Goal: Task Accomplishment & Management: Complete application form

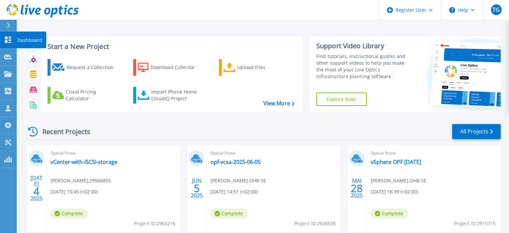
click at [6, 36] on link "Dashboard Dashboard" at bounding box center [8, 39] width 17 height 17
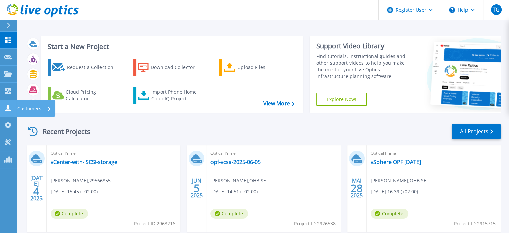
click at [16, 105] on div "Customers" at bounding box center [35, 108] width 39 height 17
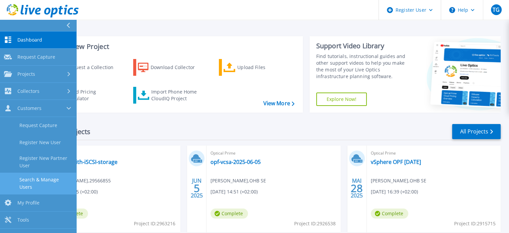
click at [36, 178] on link "Search & Manage Users" at bounding box center [38, 182] width 76 height 21
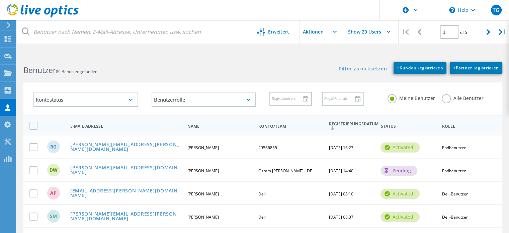
click at [444, 94] on label "Alle Benutzer" at bounding box center [463, 97] width 42 height 6
click at [0, 0] on input "Alle Benutzer" at bounding box center [0, 0] width 0 height 0
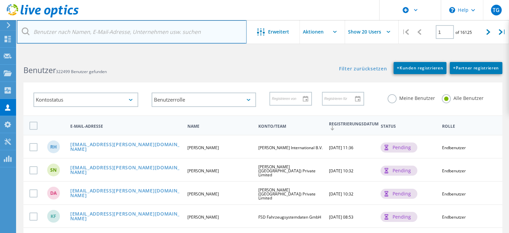
click at [83, 32] on input "text" at bounding box center [132, 31] width 230 height 23
paste input "[PERSON_NAME][EMAIL_ADDRESS][PERSON_NAME][DOMAIN_NAME]"
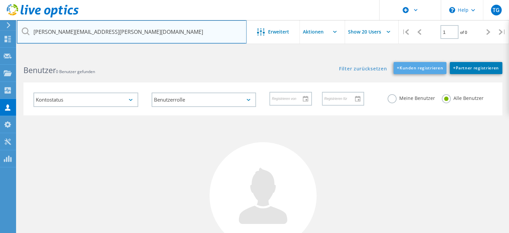
type input "[PERSON_NAME][EMAIL_ADDRESS][PERSON_NAME][DOMAIN_NAME]"
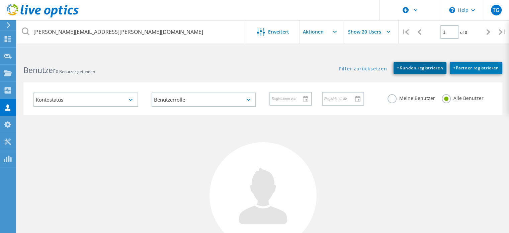
click at [414, 68] on span "+ Kunden registrieren" at bounding box center [420, 68] width 46 height 6
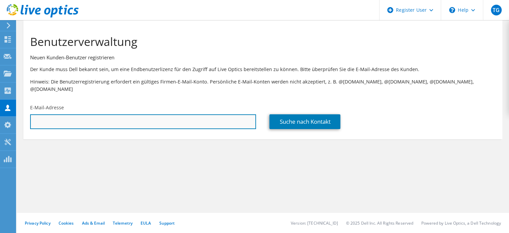
click at [145, 119] on input "text" at bounding box center [143, 121] width 226 height 15
paste input "Christoph.Giglberger@Lindner-Group.com"
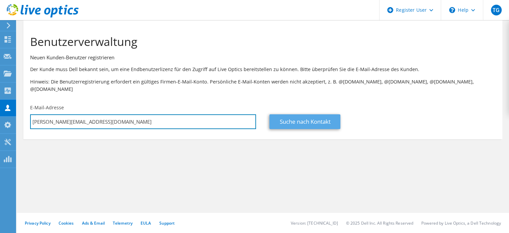
type input "Christoph.Giglberger@Lindner-Group.com"
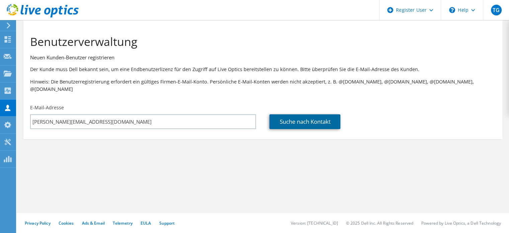
click at [300, 115] on link "Suche nach Kontakt" at bounding box center [304, 121] width 71 height 15
type input "Lindner Group KG"
type input "Christoph"
type input "Giglberger"
type input "[GEOGRAPHIC_DATA]"
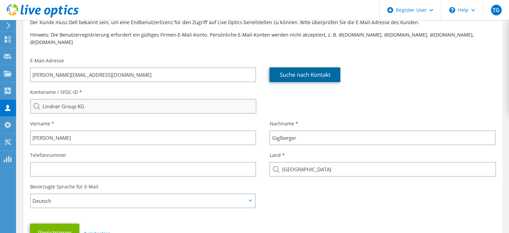
scroll to position [48, 0]
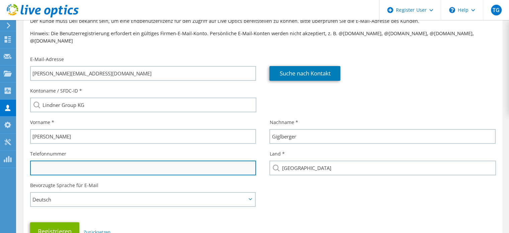
click at [47, 160] on input "text" at bounding box center [143, 167] width 226 height 15
paste input "+49 8723 20-3609"
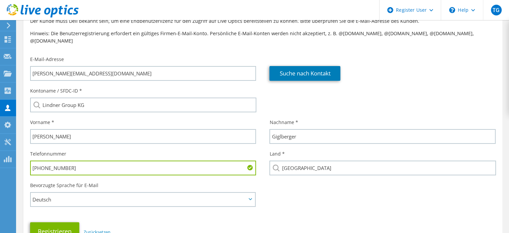
type input "+49 8723 20-3609"
click at [300, 189] on div "Bevorzugte Sprache für E-Mail English Deutsch Español Français Italiano Polski …" at bounding box center [262, 190] width 479 height 25
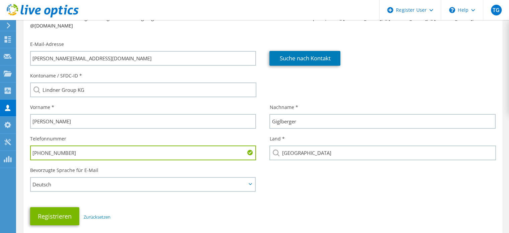
scroll to position [105, 0]
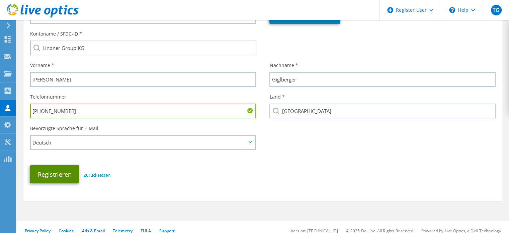
click at [56, 169] on button "Registrieren" at bounding box center [54, 174] width 49 height 18
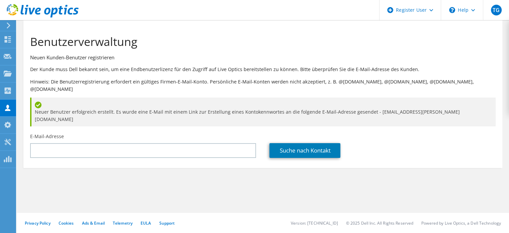
click at [40, 177] on section "Benutzerverwaltung Neuen Kunden-Benutzer registrieren Der Kunde muss Dell bekan…" at bounding box center [263, 114] width 492 height 188
click at [23, 10] on icon at bounding box center [43, 11] width 72 height 14
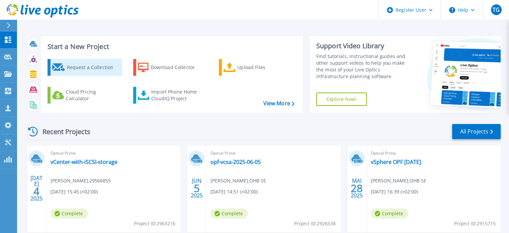
click at [62, 69] on icon at bounding box center [58, 67] width 13 height 8
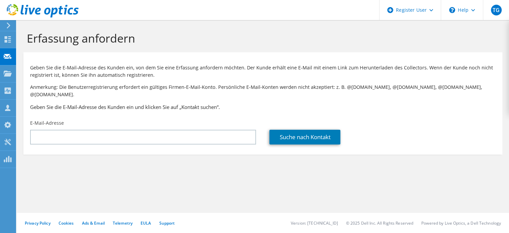
click at [25, 9] on use at bounding box center [43, 10] width 72 height 13
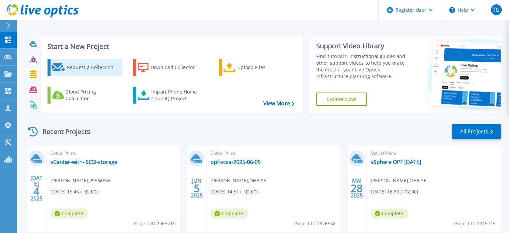
click at [75, 68] on div "Request a Collection" at bounding box center [94, 67] width 54 height 13
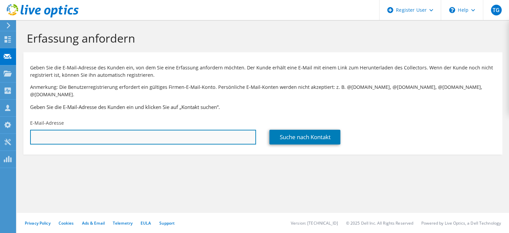
click at [64, 129] on input "text" at bounding box center [143, 136] width 226 height 15
paste input "[PHONE_NUMBER]"
type input "[PHONE_NUMBER]"
click at [39, 130] on input "text" at bounding box center [143, 136] width 226 height 15
paste input "Christoph.Giglberger@Lindner-Group.com"
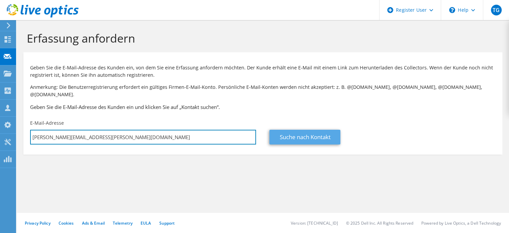
type input "Christoph.Giglberger@Lindner-Group.com"
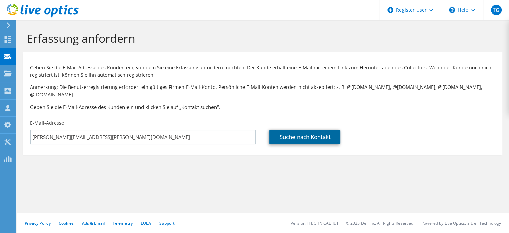
click at [285, 135] on link "Suche nach Kontakt" at bounding box center [304, 136] width 71 height 15
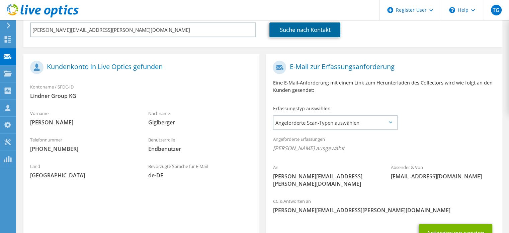
scroll to position [108, 0]
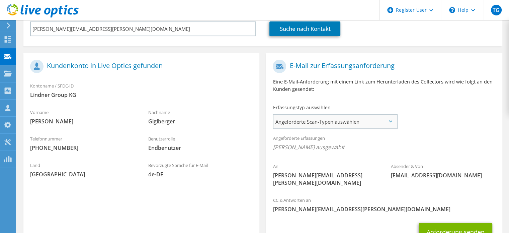
click at [317, 116] on span "Angeforderte Scan-Typen auswählen" at bounding box center [334, 121] width 123 height 13
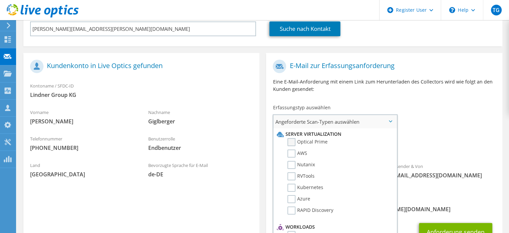
click at [290, 138] on label "Optical Prime" at bounding box center [307, 142] width 40 height 8
click at [0, 0] on input "Optical Prime" at bounding box center [0, 0] width 0 height 0
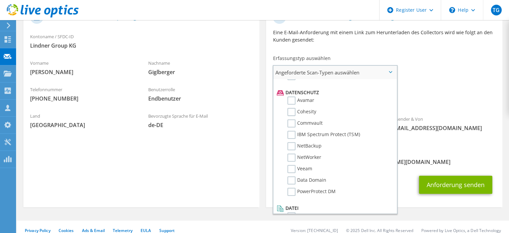
scroll to position [287, 0]
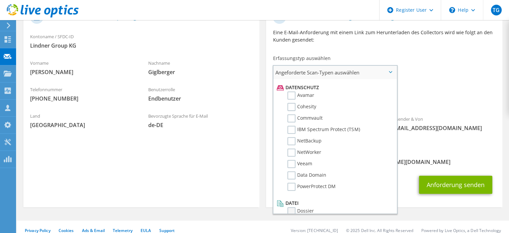
click at [293, 207] on label "Dossier" at bounding box center [300, 211] width 26 height 8
click at [0, 0] on input "Dossier" at bounding box center [0, 0] width 0 height 0
click at [459, 146] on div "CC & Antworten an Thomas.Ganzer@dell.com" at bounding box center [384, 157] width 236 height 23
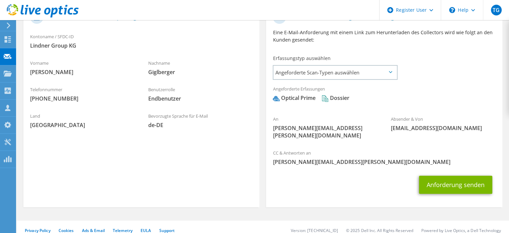
click at [40, 154] on section "Kundenkonto in Live Optics gefunden Kontoname / SFDC-ID Lindner Group KG Vornam…" at bounding box center [141, 105] width 236 height 203
click at [467, 175] on button "Anforderung senden" at bounding box center [455, 184] width 73 height 18
